Goal: Information Seeking & Learning: Learn about a topic

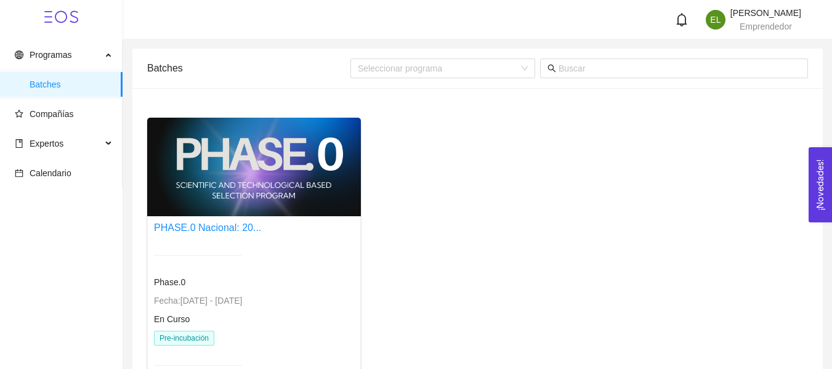
click at [94, 264] on div "Programas Batches Compañías Expertos Calendario" at bounding box center [61, 239] width 122 height 398
click at [62, 113] on span "Compañías" at bounding box center [52, 114] width 44 height 10
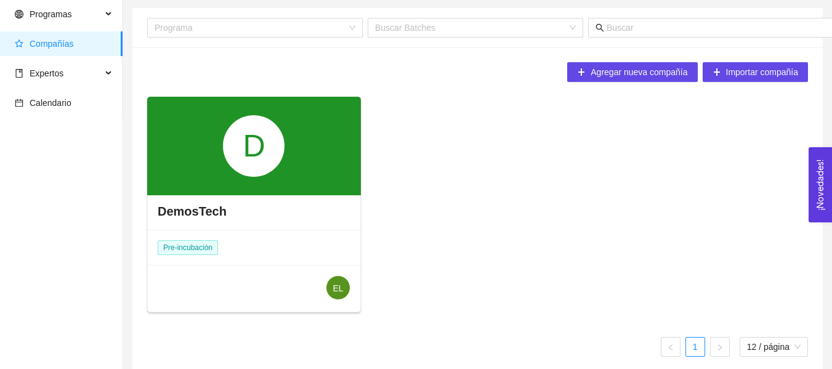
scroll to position [52, 0]
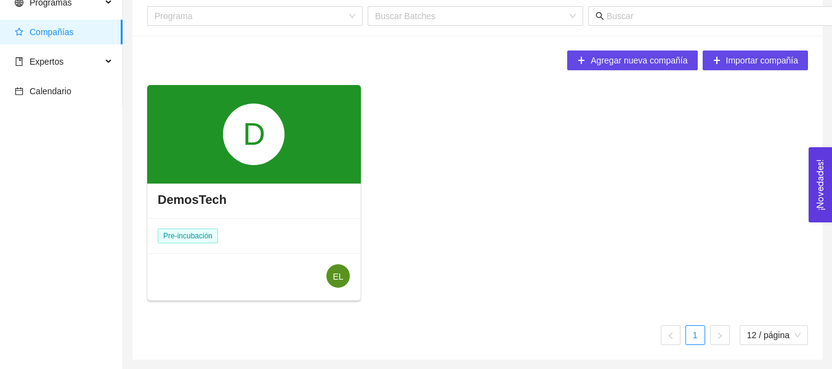
click at [286, 153] on div "D" at bounding box center [254, 134] width 214 height 98
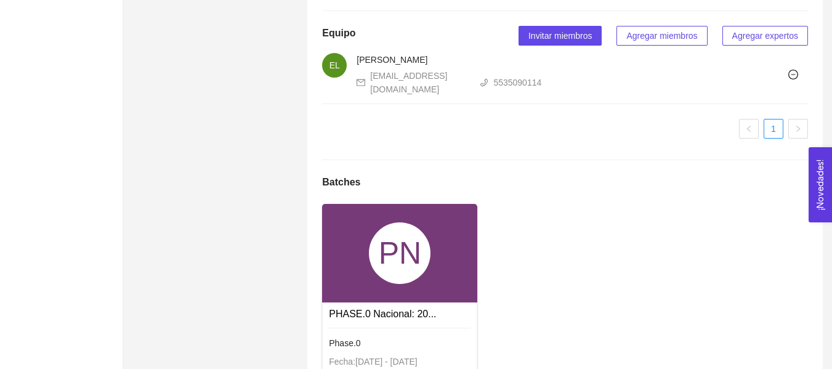
scroll to position [855, 0]
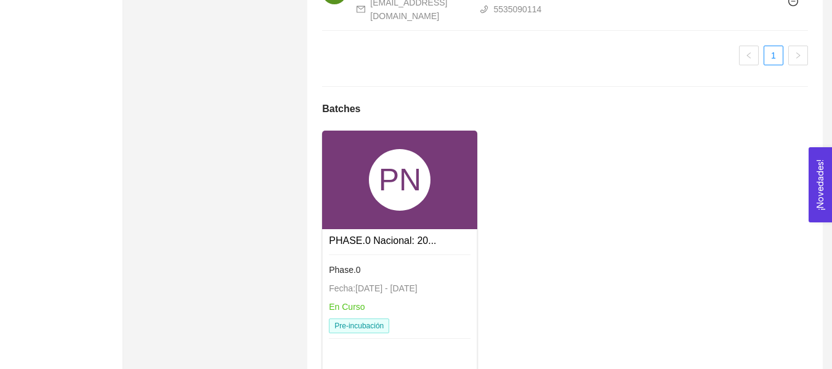
click at [407, 246] on link "PHASE.0 Nacional: 20..." at bounding box center [382, 240] width 107 height 10
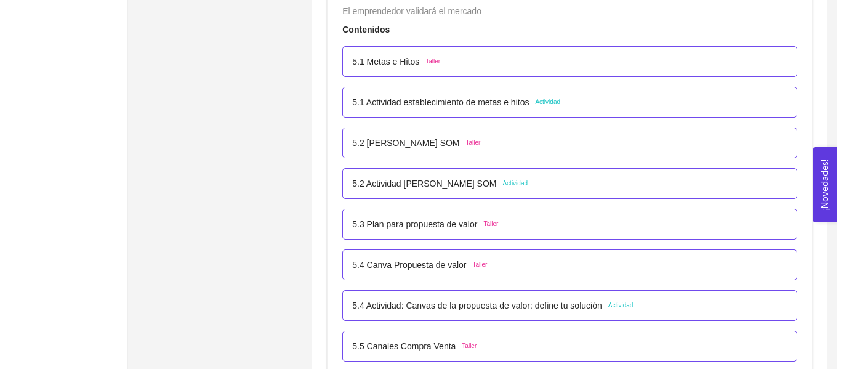
scroll to position [2394, 0]
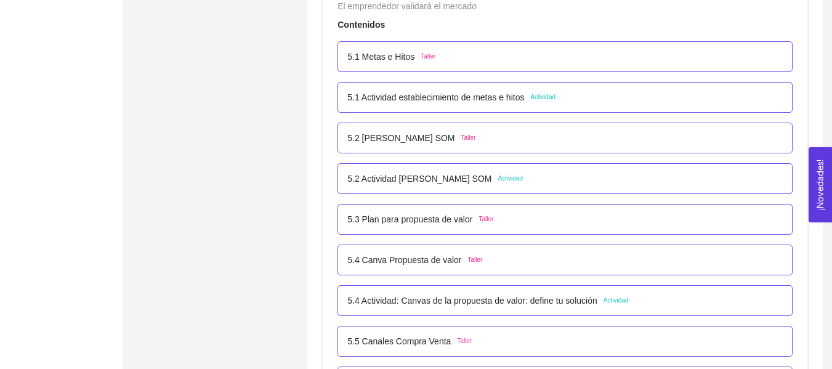
click at [467, 144] on div "5.2 [PERSON_NAME] SOM Taller" at bounding box center [564, 138] width 435 height 14
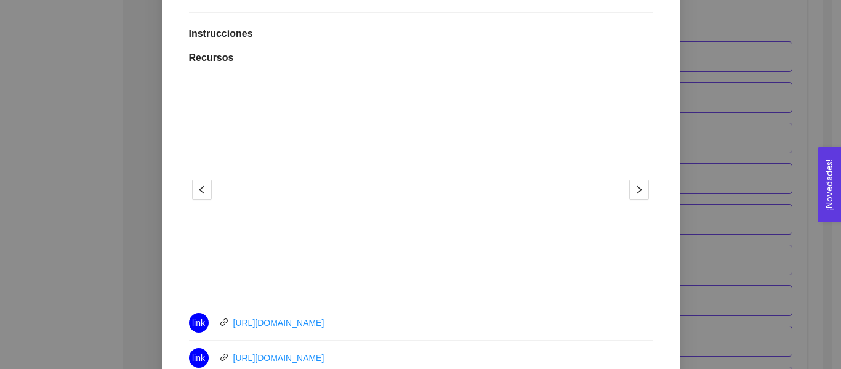
scroll to position [369, 0]
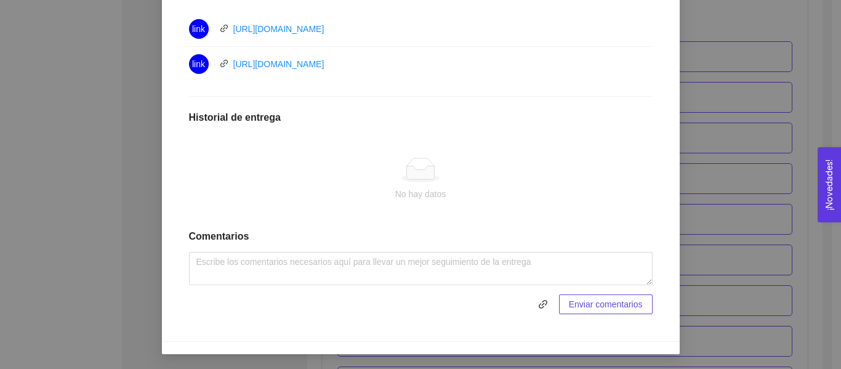
click at [718, 108] on div "5. PROBACIÓN DE COMPRA El emprendedor validará el mercado Asignado por [PERSON_…" at bounding box center [420, 184] width 841 height 369
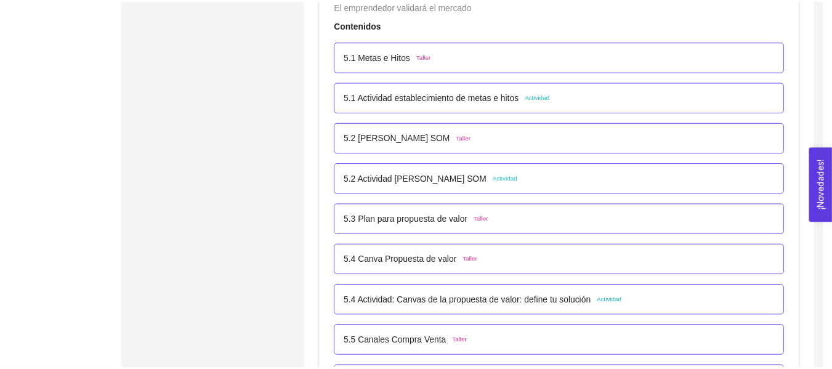
scroll to position [540, 0]
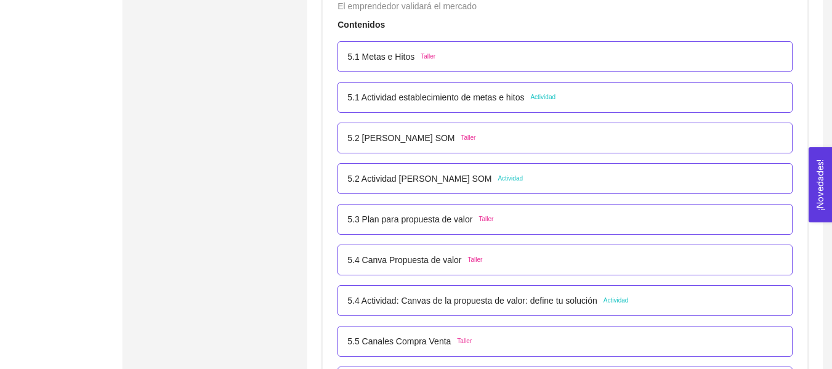
click at [504, 190] on div "5.2 Actividad [PERSON_NAME] SOM Actividad" at bounding box center [564, 178] width 455 height 31
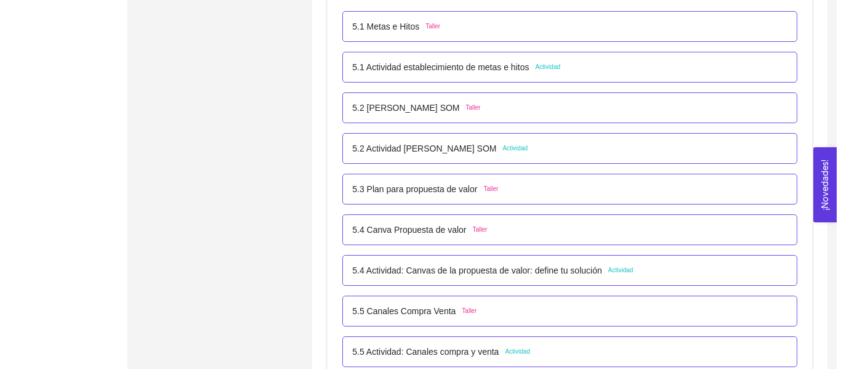
scroll to position [2394, 0]
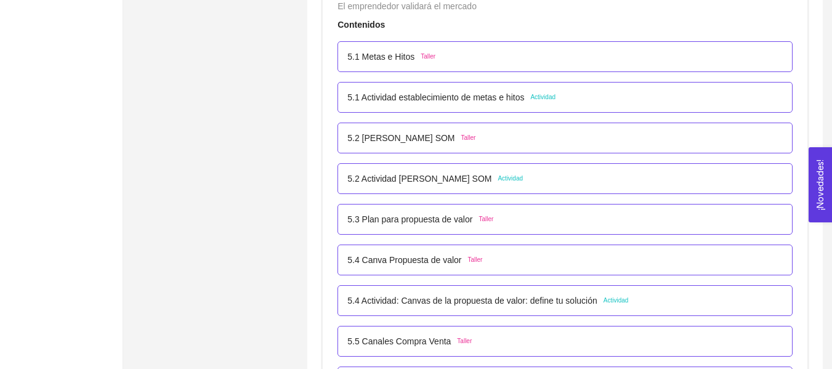
click at [505, 186] on div "5.2 Actividad [PERSON_NAME] SOM Actividad" at bounding box center [564, 178] width 455 height 31
click at [505, 180] on span "Actividad" at bounding box center [509, 179] width 25 height 10
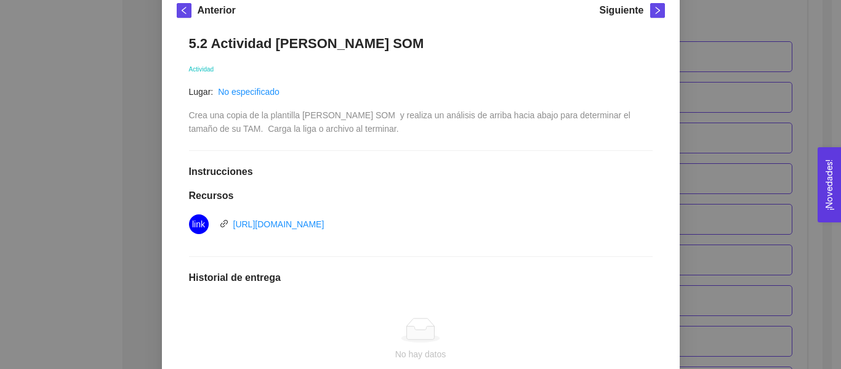
scroll to position [185, 0]
click at [324, 225] on link "[URL][DOMAIN_NAME]" at bounding box center [278, 223] width 91 height 10
